Goal: Check status

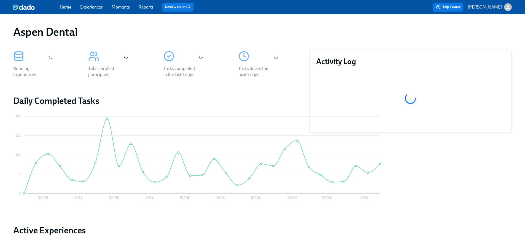
click at [152, 5] on link "Reports" at bounding box center [146, 6] width 15 height 5
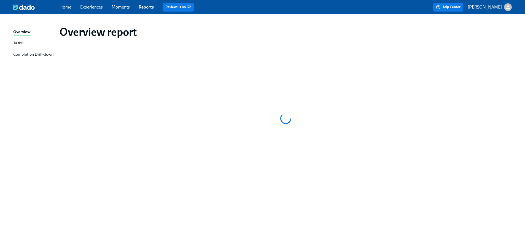
click at [30, 55] on div "Completion Drill-down" at bounding box center [33, 54] width 40 height 7
click at [15, 40] on div "Tasks" at bounding box center [17, 43] width 9 height 7
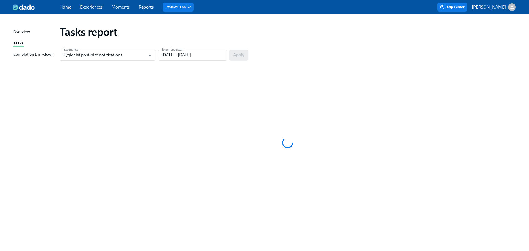
click at [41, 54] on div "Completion Drill-down" at bounding box center [33, 54] width 40 height 7
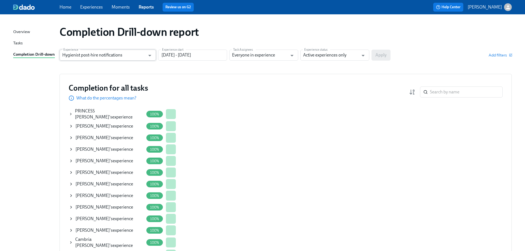
click at [140, 58] on input "Hygienist post-hire notifications" at bounding box center [103, 55] width 83 height 11
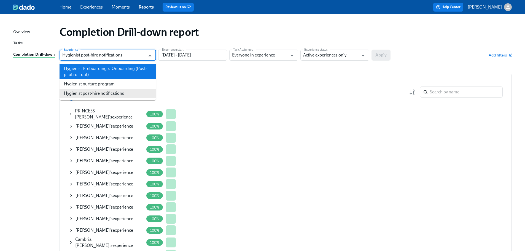
click at [109, 69] on li "Hygienist Preboarding & Onboarding (Post-pilot roll-out)" at bounding box center [107, 71] width 96 height 15
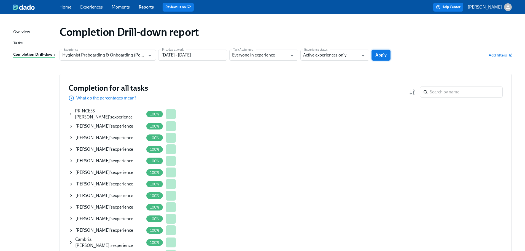
click at [381, 56] on span "Apply" at bounding box center [380, 55] width 11 height 6
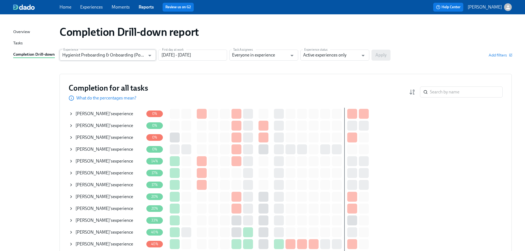
click at [131, 55] on input "Hygienist Preboarding & Onboarding (Post-pilot roll-out)" at bounding box center [103, 55] width 83 height 11
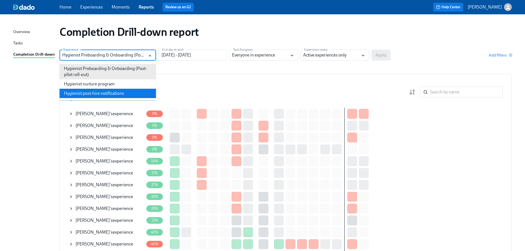
click at [121, 90] on li "Hygienist post-hire notifications" at bounding box center [107, 93] width 96 height 9
type input "Hygienist post-hire notifications"
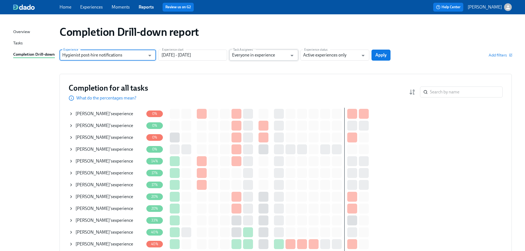
click at [269, 58] on input "Everyone in experience" at bounding box center [259, 55] width 55 height 11
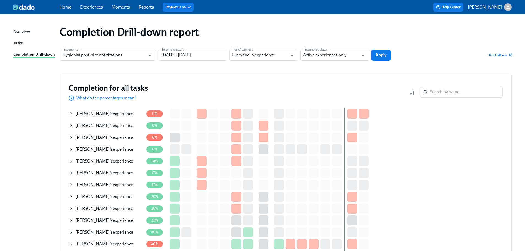
click at [23, 39] on div "Overview Tasks Completion Drill-down" at bounding box center [36, 46] width 46 height 34
click at [18, 42] on div "Tasks" at bounding box center [17, 43] width 9 height 7
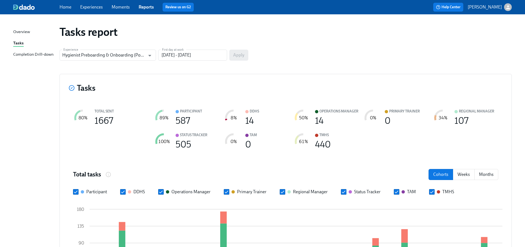
scroll to position [55, 0]
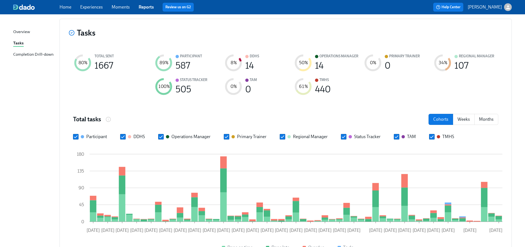
click at [129, 6] on input "Hygienist Preboarding & Onboarding (Post-pilot roll-out)" at bounding box center [103, -1] width 83 height 11
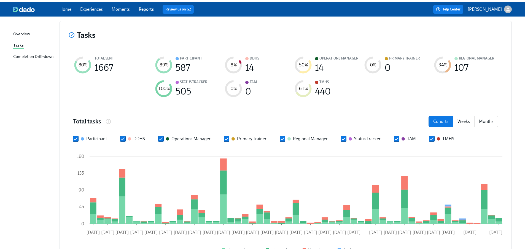
scroll to position [0, 0]
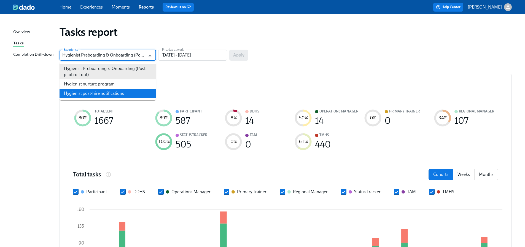
click at [39, 55] on div "Completion Drill-down" at bounding box center [33, 54] width 40 height 7
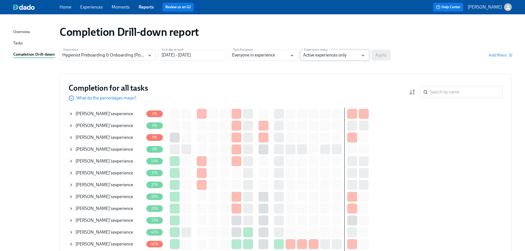
click at [334, 50] on input "Active experiences only" at bounding box center [330, 55] width 55 height 11
click at [283, 57] on input "Everyone in experience" at bounding box center [259, 55] width 55 height 11
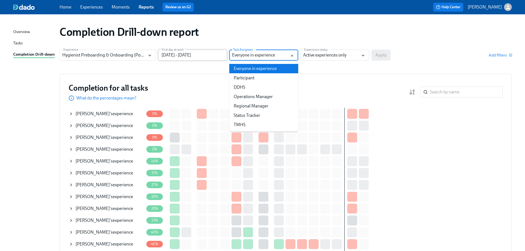
click at [205, 56] on input "[DATE] - [DATE]" at bounding box center [192, 55] width 69 height 11
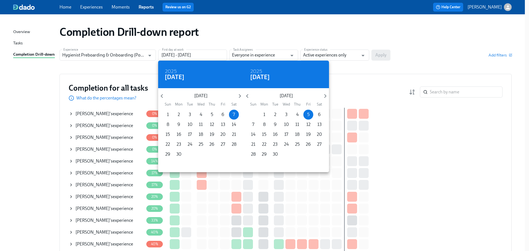
click at [134, 70] on div at bounding box center [264, 125] width 529 height 251
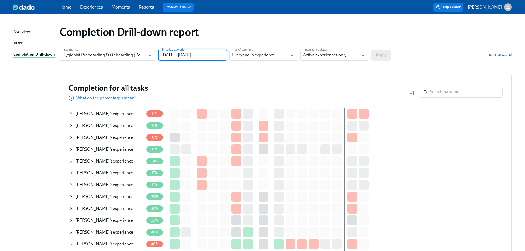
click at [131, 55] on div "2025 Sat, Jun [DATE] Mon Tue Wed Thu Fri Sat 1 2 3 4 5 6 7 8 9 10 11 12 13 14 1…" at bounding box center [262, 125] width 525 height 251
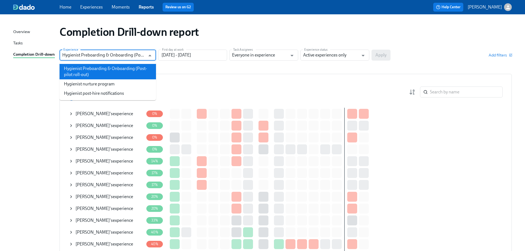
click at [132, 53] on input "Hygienist Preboarding & Onboarding (Post-pilot roll-out)" at bounding box center [103, 55] width 83 height 11
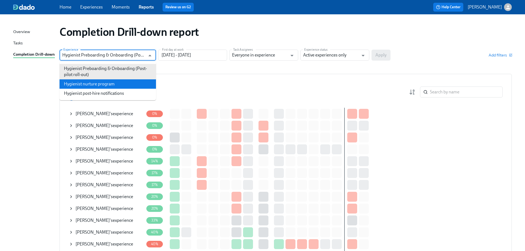
click at [116, 85] on li "Hygienist nurture program" at bounding box center [107, 83] width 96 height 9
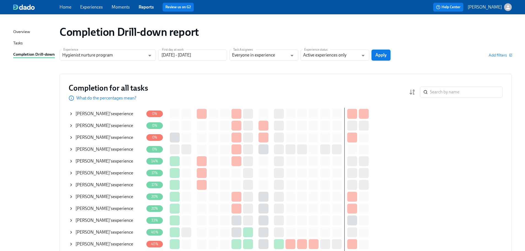
click at [387, 55] on button "Apply" at bounding box center [380, 55] width 19 height 11
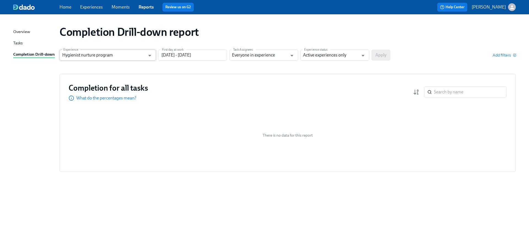
click at [139, 56] on input "Hygienist nurture program" at bounding box center [103, 55] width 83 height 11
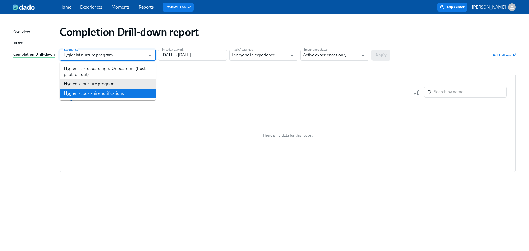
click at [113, 93] on li "Hygienist post-hire notifications" at bounding box center [107, 93] width 96 height 9
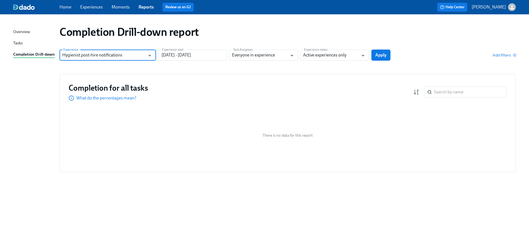
click at [384, 53] on span "Apply" at bounding box center [380, 55] width 11 height 6
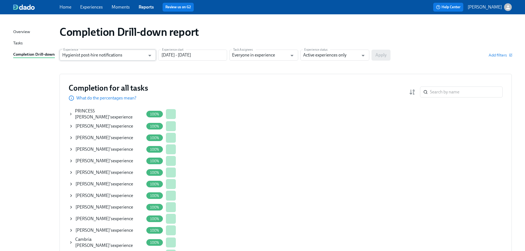
click at [134, 53] on input "Hygienist post-hire notifications" at bounding box center [103, 55] width 83 height 11
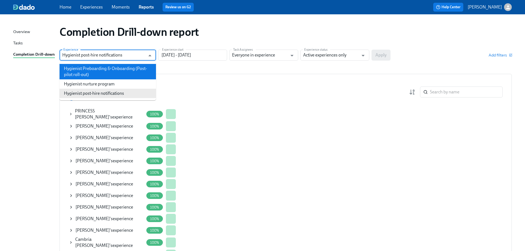
click at [132, 70] on li "Hygienist Preboarding & Onboarding (Post-pilot roll-out)" at bounding box center [107, 71] width 96 height 15
type input "Hygienist Preboarding & Onboarding (Post-pilot roll-out)"
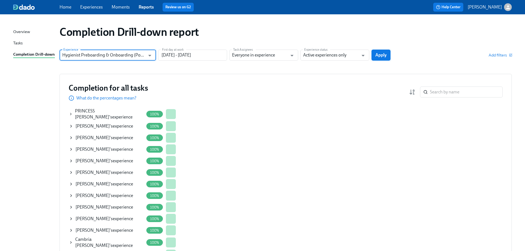
click at [384, 56] on span "Apply" at bounding box center [380, 55] width 11 height 6
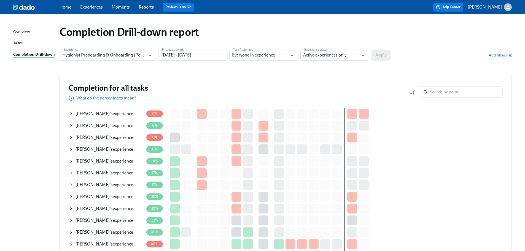
click at [17, 42] on div "Tasks" at bounding box center [17, 43] width 9 height 7
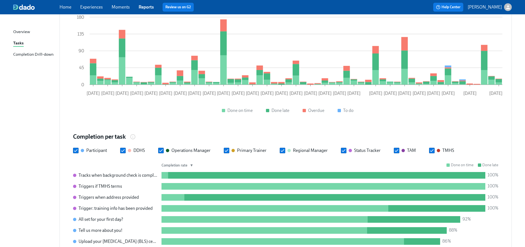
scroll to position [151, 0]
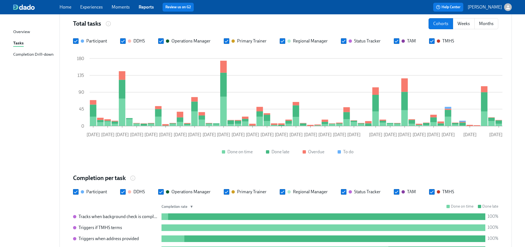
click at [33, 54] on div "Completion Drill-down" at bounding box center [33, 54] width 40 height 7
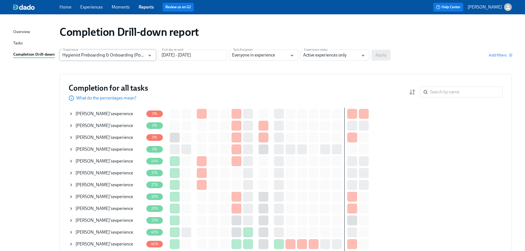
click at [113, 56] on input "Hygienist Preboarding & Onboarding (Post-pilot roll-out)" at bounding box center [103, 55] width 83 height 11
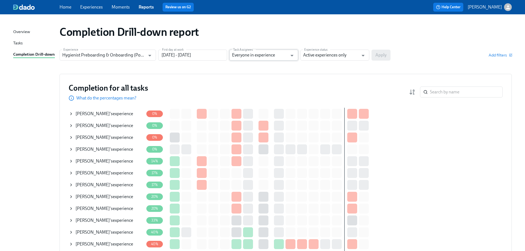
click at [250, 56] on input "Everyone in experience" at bounding box center [259, 55] width 55 height 11
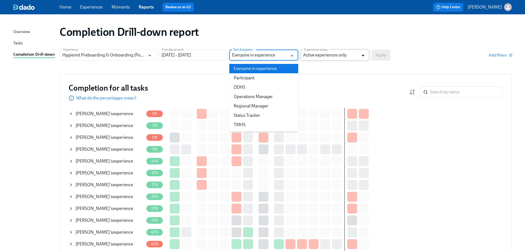
click at [359, 59] on icon "Open" at bounding box center [362, 55] width 7 height 7
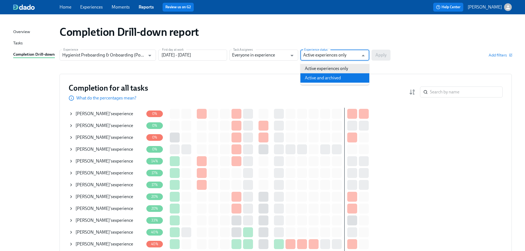
click at [341, 77] on li "Active and archived" at bounding box center [334, 77] width 69 height 9
type input "Active and archived"
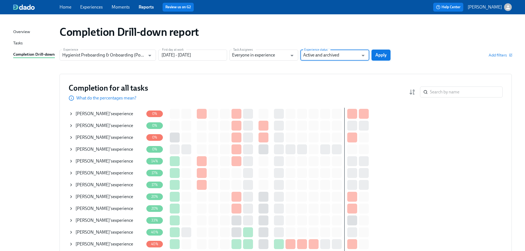
click at [384, 58] on button "Apply" at bounding box center [380, 55] width 19 height 11
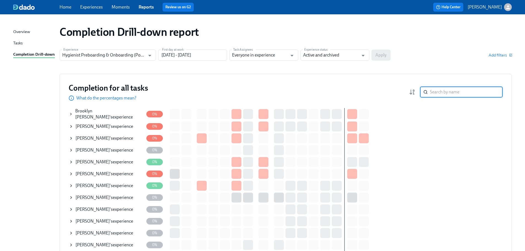
click at [466, 92] on input "search" at bounding box center [466, 91] width 73 height 11
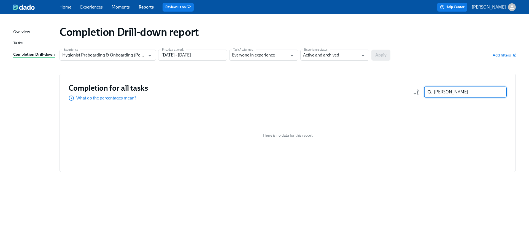
click at [442, 93] on input "[PERSON_NAME]" at bounding box center [470, 91] width 73 height 11
type input "[PERSON_NAME]"
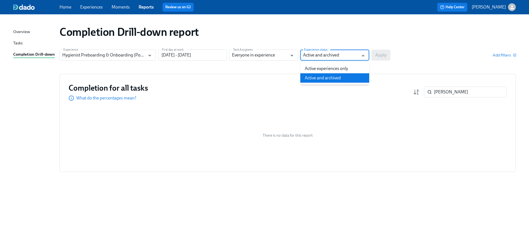
click at [350, 56] on input "Active and archived" at bounding box center [330, 55] width 55 height 11
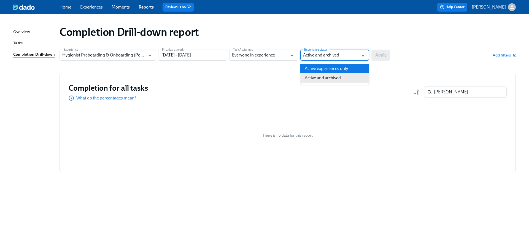
click at [327, 72] on li "Active experiences only" at bounding box center [334, 68] width 69 height 9
type input "Active experiences only"
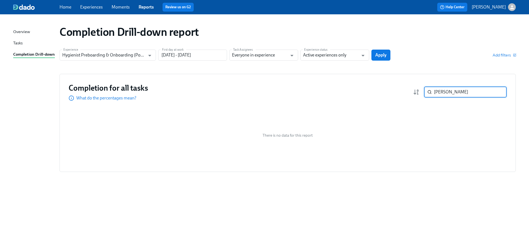
click at [476, 96] on input "[PERSON_NAME]" at bounding box center [470, 91] width 73 height 11
click at [496, 94] on input "[PERSON_NAME]" at bounding box center [470, 91] width 73 height 11
click at [498, 91] on input "[PERSON_NAME]" at bounding box center [470, 91] width 73 height 11
click at [381, 55] on div "Experience Hygienist Preboarding & Onboarding (Post-pilot roll-out) Experience …" at bounding box center [287, 55] width 456 height 11
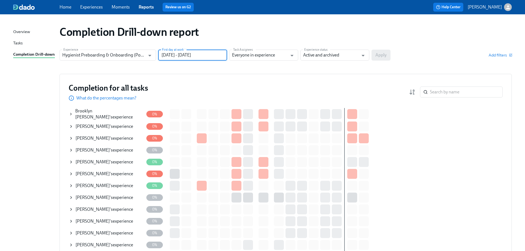
click at [223, 55] on input "[DATE] - [DATE]" at bounding box center [192, 55] width 69 height 11
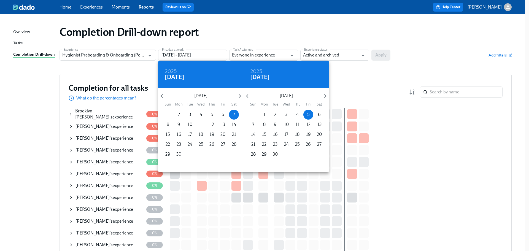
click at [275, 155] on p "30" at bounding box center [275, 154] width 5 height 6
type input "[DATE] - [DATE]"
click at [385, 55] on div at bounding box center [264, 125] width 529 height 251
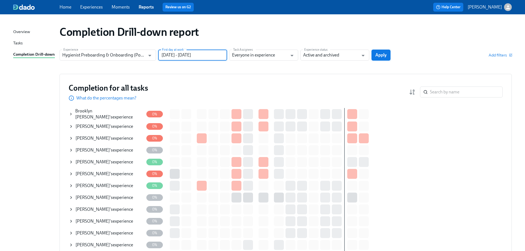
click at [381, 56] on span "Apply" at bounding box center [380, 55] width 11 height 6
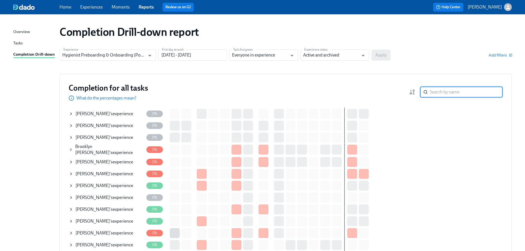
click at [443, 91] on input "search" at bounding box center [466, 91] width 73 height 11
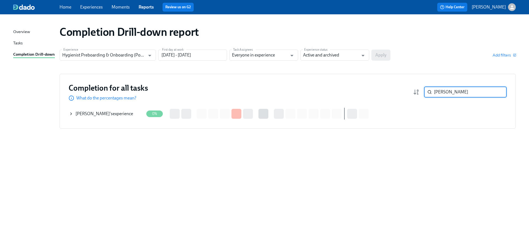
type input "[PERSON_NAME]"
click at [101, 115] on div "[PERSON_NAME] 's experience" at bounding box center [104, 114] width 58 height 6
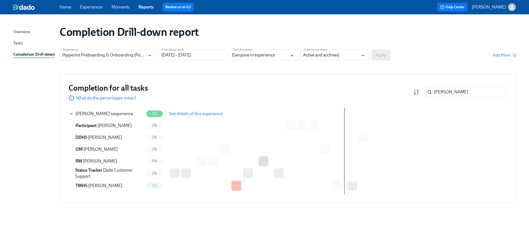
click at [191, 113] on span "See details of this experience" at bounding box center [195, 114] width 53 height 6
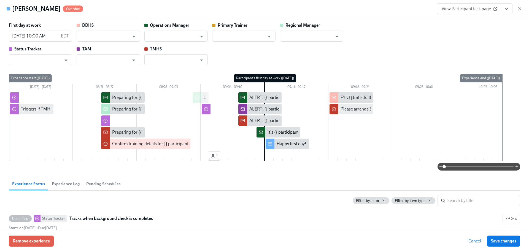
type input "[PERSON_NAME]"
type input "Dado Customer Support"
type input "[PERSON_NAME]"
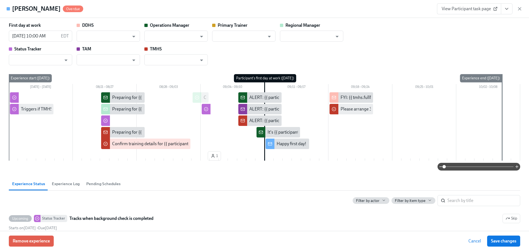
type input "[PERSON_NAME]"
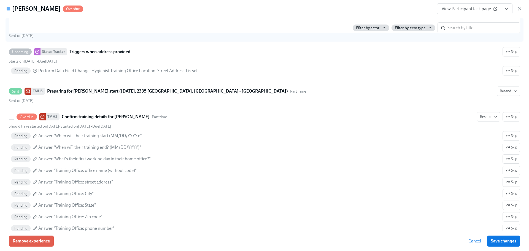
scroll to position [287, 0]
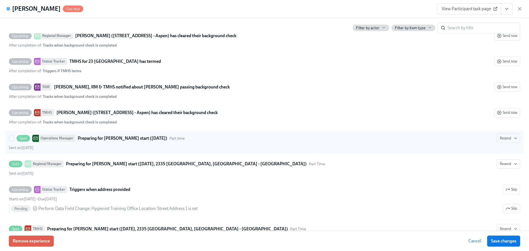
click at [117, 147] on div "Sent on [DATE]" at bounding box center [264, 147] width 511 height 5
click at [14, 141] on input "Sent Operations Manager Preparing for [PERSON_NAME] start ([DATE]) Part time Re…" at bounding box center [11, 138] width 5 height 5
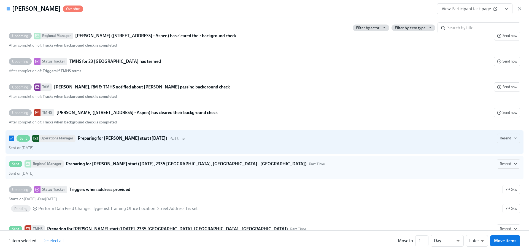
click at [115, 145] on div "Sent on [DATE]" at bounding box center [264, 147] width 511 height 5
click at [14, 141] on input "Sent Operations Manager Preparing for [PERSON_NAME] start ([DATE]) Part time Re…" at bounding box center [11, 138] width 5 height 5
checkbox input "false"
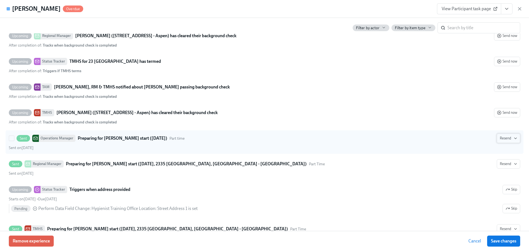
click at [513, 138] on icon "button" at bounding box center [515, 138] width 4 height 4
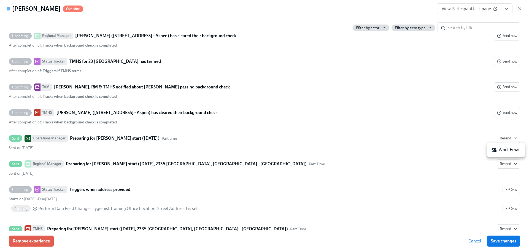
click at [511, 150] on div "Work Email" at bounding box center [505, 150] width 29 height 6
click at [421, 132] on div at bounding box center [264, 125] width 529 height 251
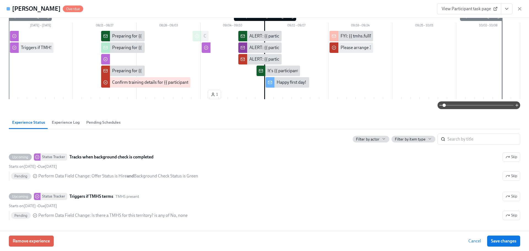
scroll to position [55, 0]
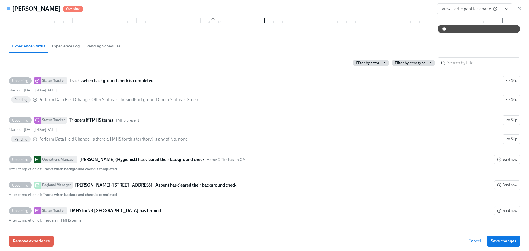
click at [67, 45] on span "Experience Log" at bounding box center [66, 46] width 28 height 6
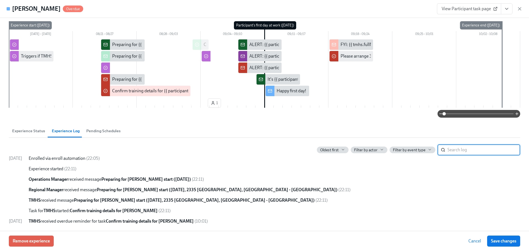
scroll to position [53, 0]
click at [104, 127] on button "Pending Schedules" at bounding box center [103, 130] width 41 height 13
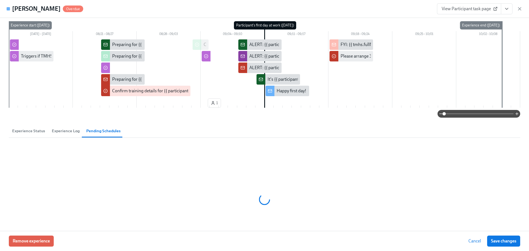
click at [21, 129] on span "Experience Status" at bounding box center [28, 131] width 33 height 6
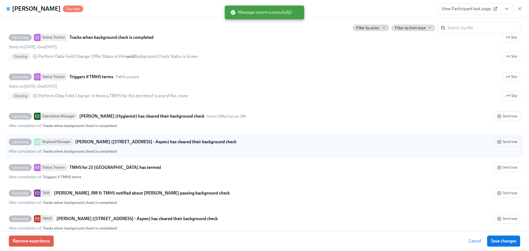
scroll to position [191, 0]
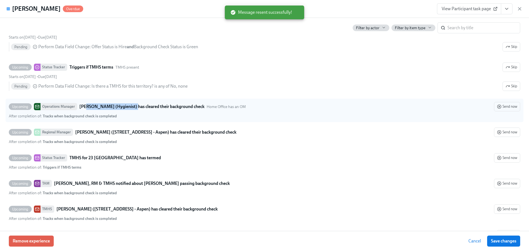
drag, startPoint x: 128, startPoint y: 107, endPoint x: 91, endPoint y: 107, distance: 36.9
click at [84, 105] on strong "[PERSON_NAME] (Hygienist) has cleared their background check" at bounding box center [141, 106] width 125 height 7
click at [109, 106] on strong "[PERSON_NAME] (Hygienist) has cleared their background check" at bounding box center [141, 106] width 125 height 7
click at [14, 106] on input "Upcoming Operations Manager [PERSON_NAME] (Hygienist) has cleared their backgro…" at bounding box center [11, 106] width 5 height 5
checkbox input "true"
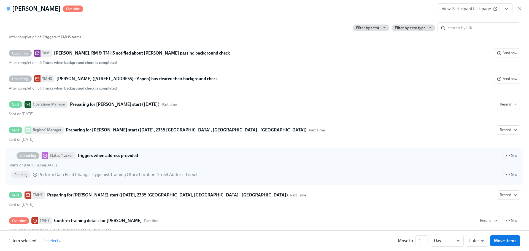
scroll to position [328, 0]
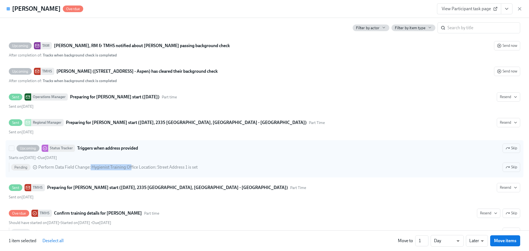
drag, startPoint x: 91, startPoint y: 169, endPoint x: 131, endPoint y: 168, distance: 39.4
click at [131, 168] on span "Perform Data Field Change : Hygienist Training Office Location: Street Address …" at bounding box center [117, 167] width 159 height 6
click at [116, 168] on span "Hygienist Training Office Location: Street Address 1 is set" at bounding box center [144, 166] width 106 height 5
click at [14, 151] on input "Upcoming Status Tracker Triggers when address provided Skip Starts on [DATE] • …" at bounding box center [11, 148] width 5 height 5
checkbox input "true"
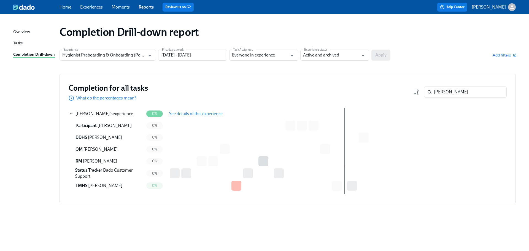
scroll to position [0, 0]
